Goal: Find specific page/section: Find specific page/section

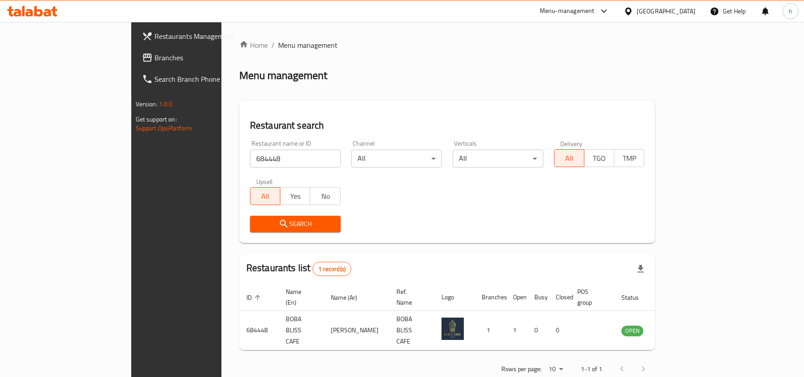
scroll to position [4, 0]
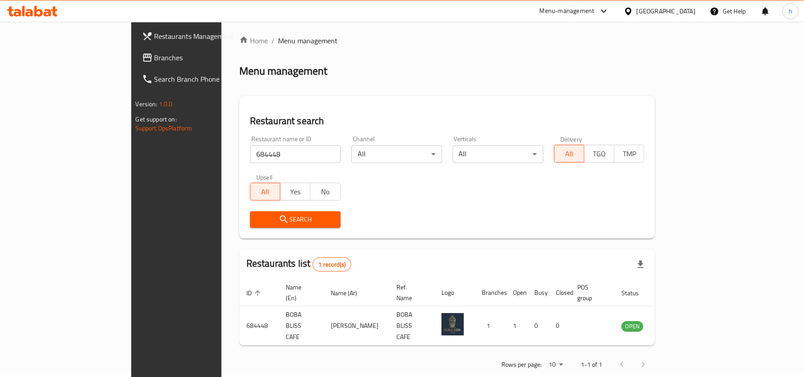
click at [669, 10] on div "[GEOGRAPHIC_DATA]" at bounding box center [666, 11] width 59 height 10
click at [155, 57] on span "Branches" at bounding box center [207, 57] width 104 height 11
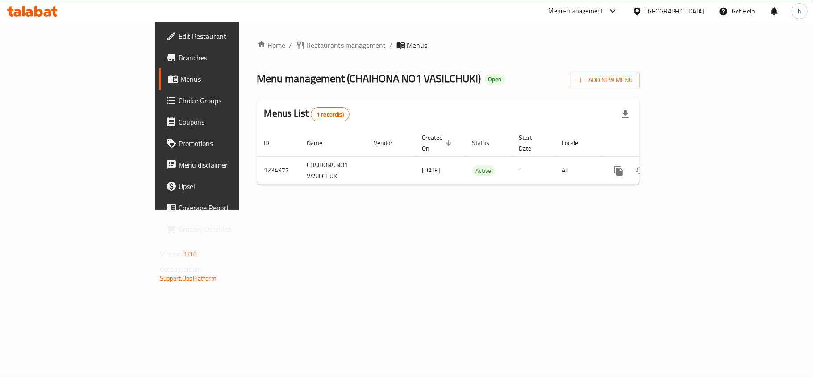
click at [307, 41] on span "Restaurants management" at bounding box center [347, 45] width 80 height 11
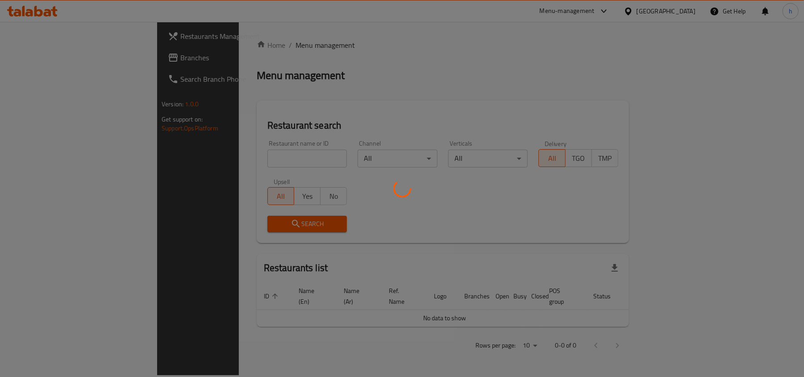
click at [215, 159] on div at bounding box center [402, 188] width 804 height 377
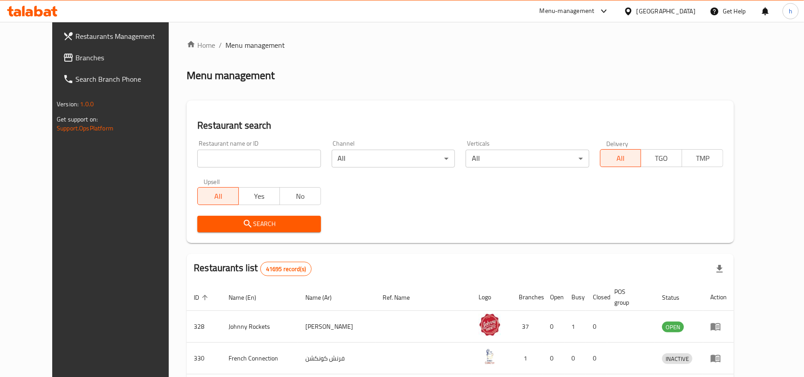
click at [215, 159] on input "search" at bounding box center [258, 159] width 123 height 18
paste input "678528"
type input "678528"
click at [243, 228] on icon "submit" at bounding box center [248, 223] width 11 height 11
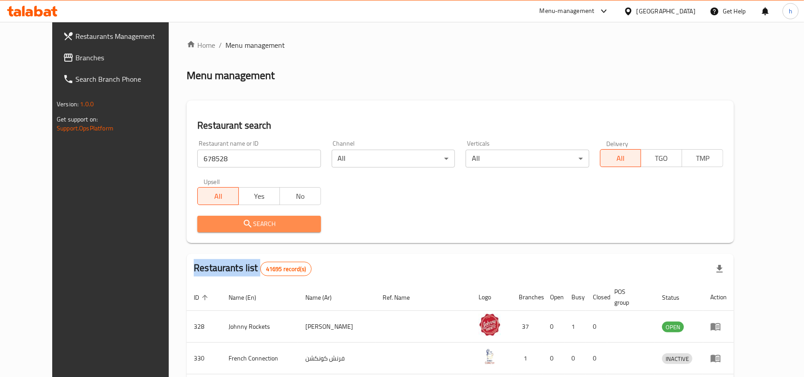
click at [226, 228] on div at bounding box center [402, 188] width 804 height 377
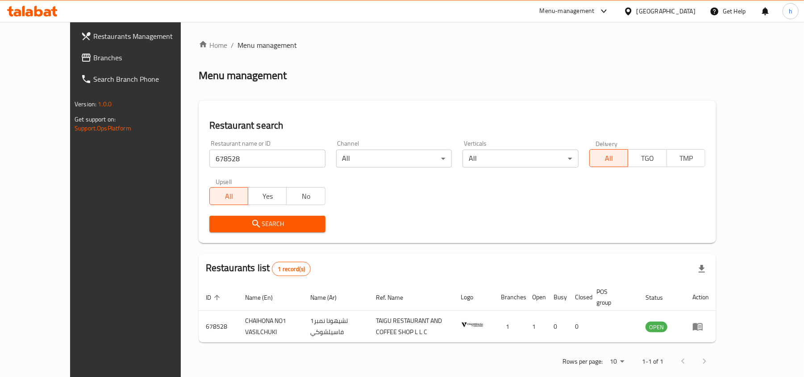
click at [661, 9] on div "[GEOGRAPHIC_DATA]" at bounding box center [666, 11] width 59 height 10
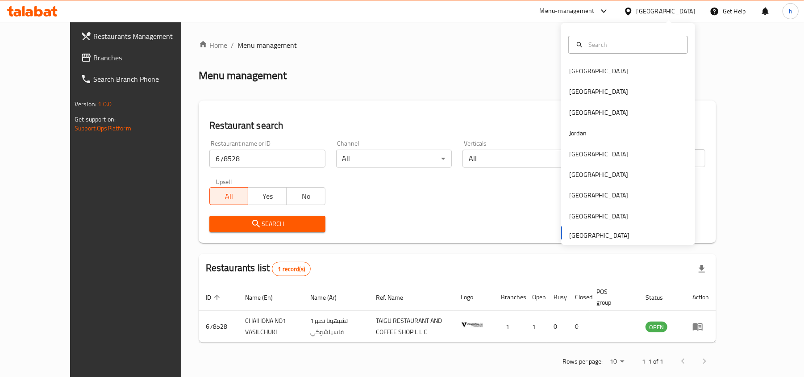
click at [93, 54] on span "Branches" at bounding box center [145, 57] width 104 height 11
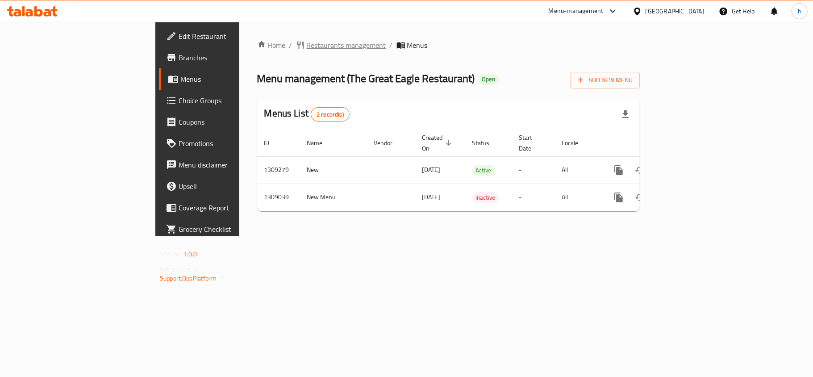
click at [307, 45] on span "Restaurants management" at bounding box center [347, 45] width 80 height 11
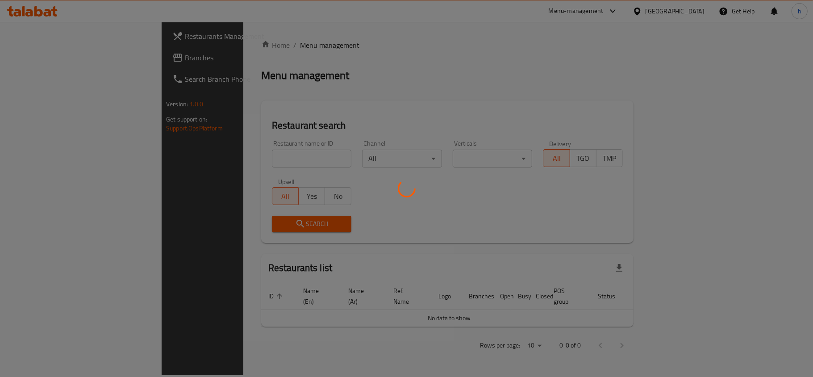
click at [226, 163] on div at bounding box center [406, 188] width 813 height 377
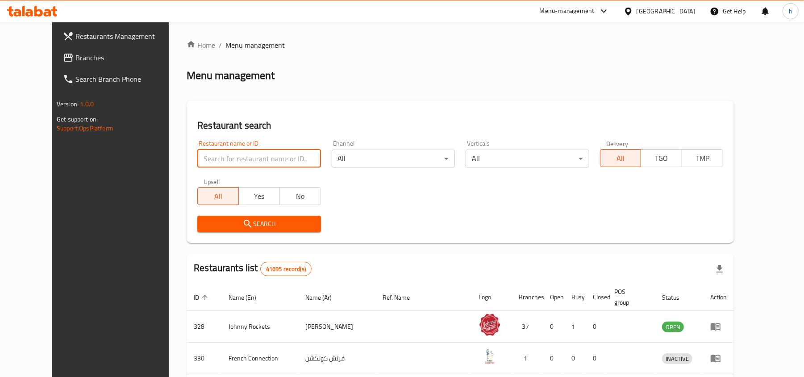
click at [218, 162] on input "search" at bounding box center [258, 159] width 123 height 18
paste input "705088"
type input "705088"
click at [217, 229] on span "Search" at bounding box center [259, 223] width 109 height 11
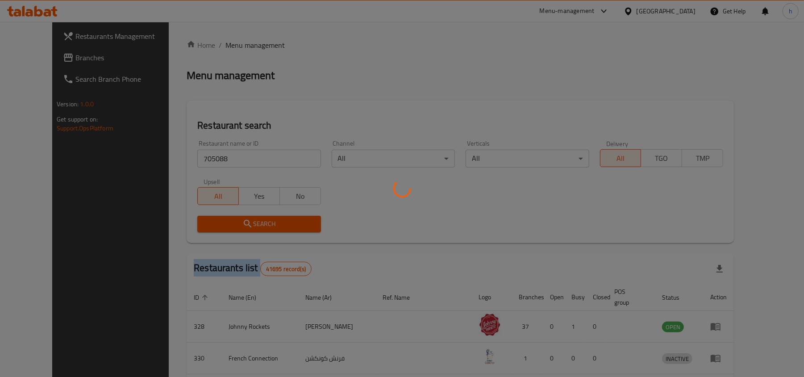
click at [217, 229] on div at bounding box center [402, 188] width 804 height 377
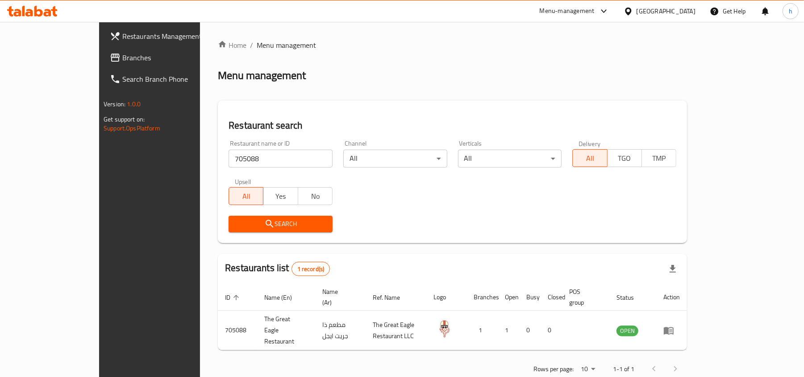
click at [372, 229] on div "Search" at bounding box center [452, 223] width 459 height 27
